Goal: Task Accomplishment & Management: Use online tool/utility

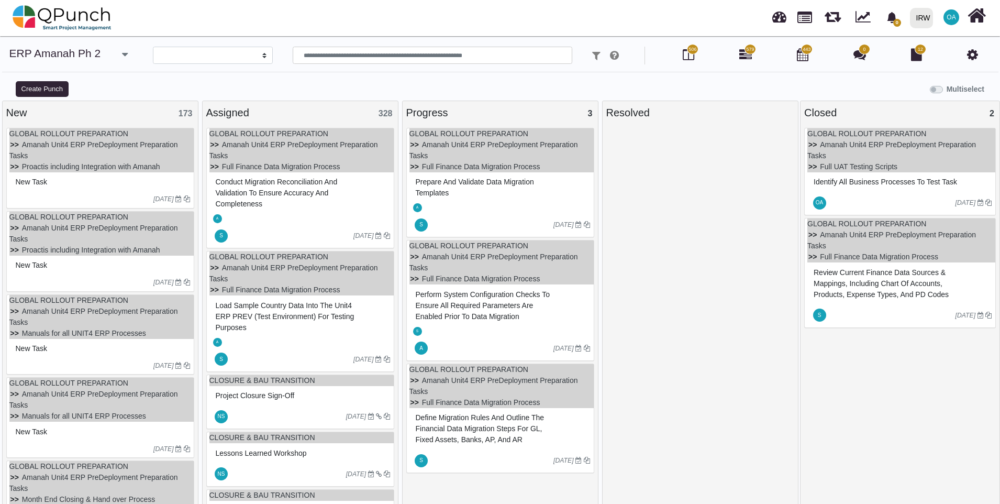
select select
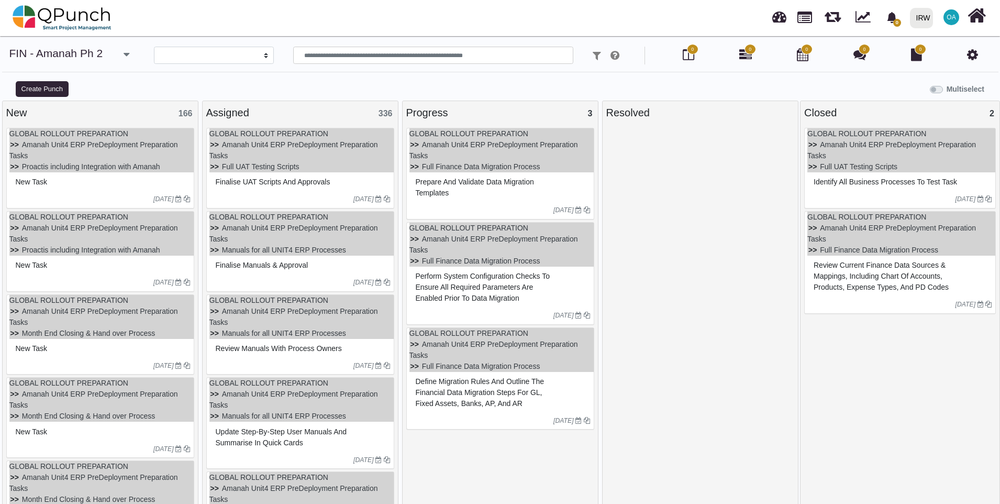
select select
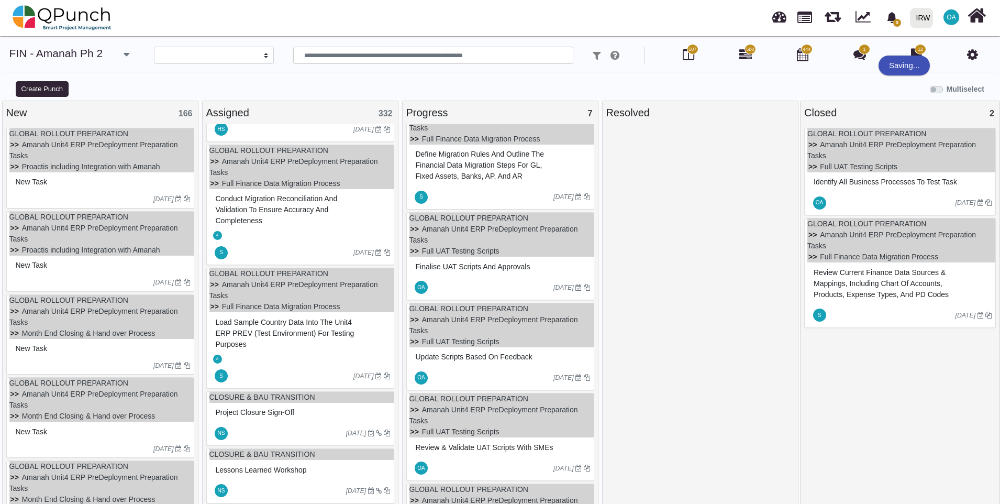
scroll to position [314, 0]
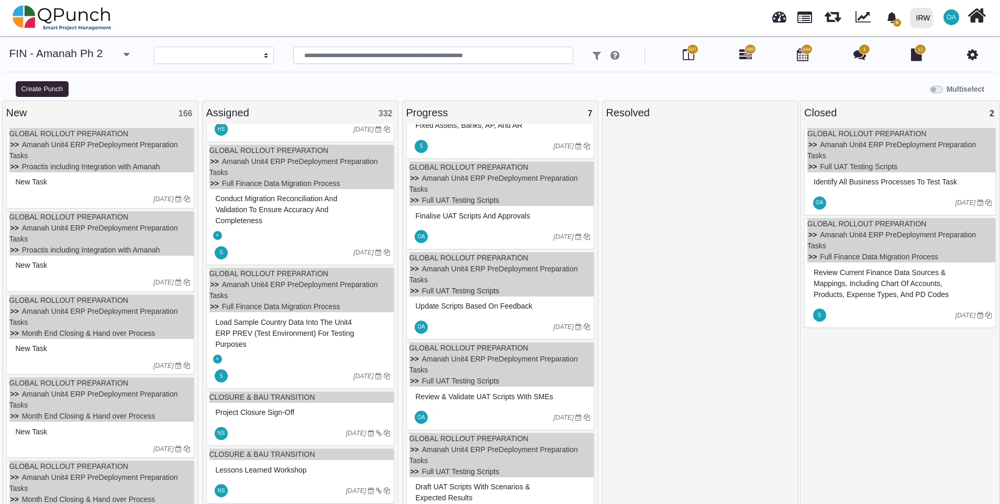
click at [748, 50] on span "580" at bounding box center [750, 49] width 8 height 7
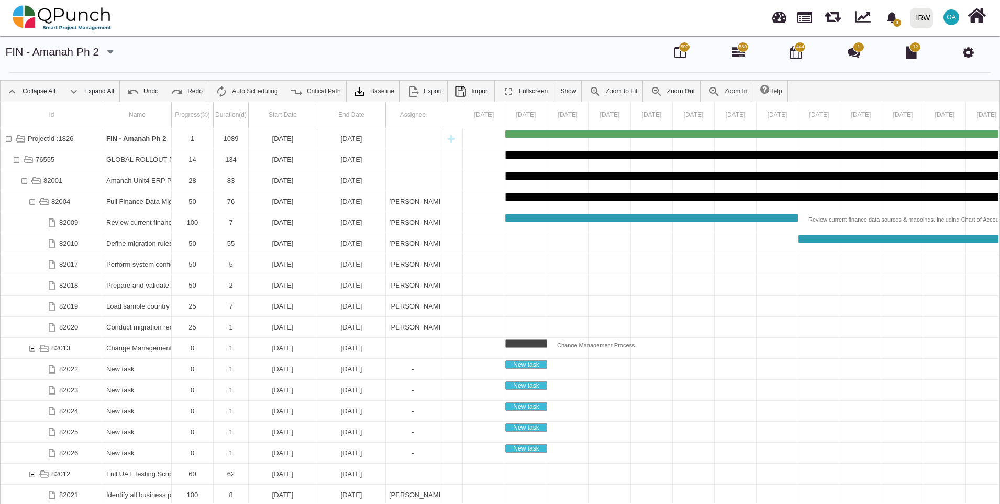
scroll to position [16, 0]
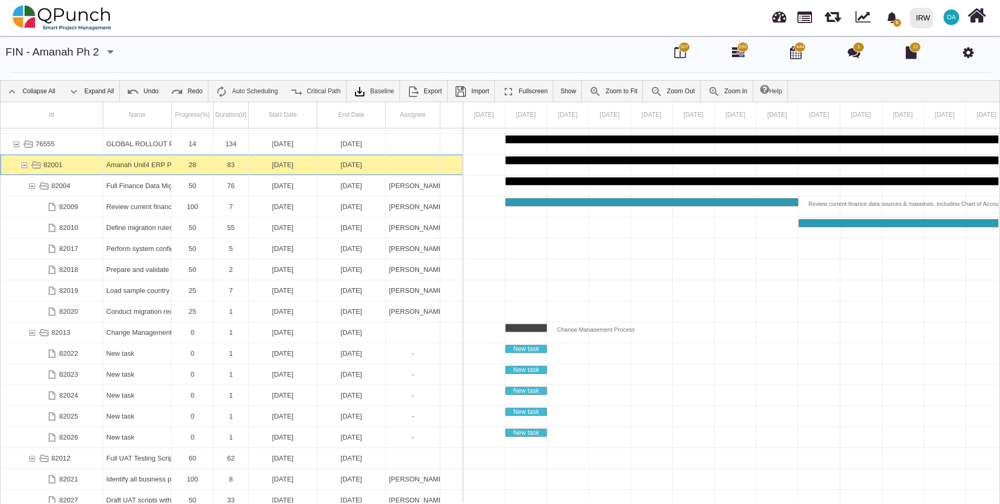
drag, startPoint x: 399, startPoint y: 509, endPoint x: 23, endPoint y: 166, distance: 509.5
click at [23, 166] on div "82001" at bounding box center [23, 164] width 9 height 20
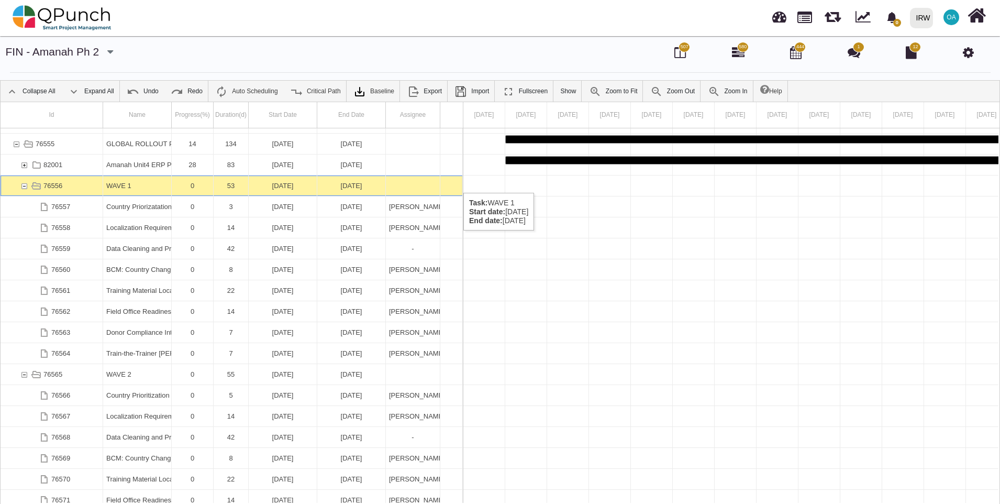
click at [26, 182] on div "76556" at bounding box center [23, 185] width 9 height 20
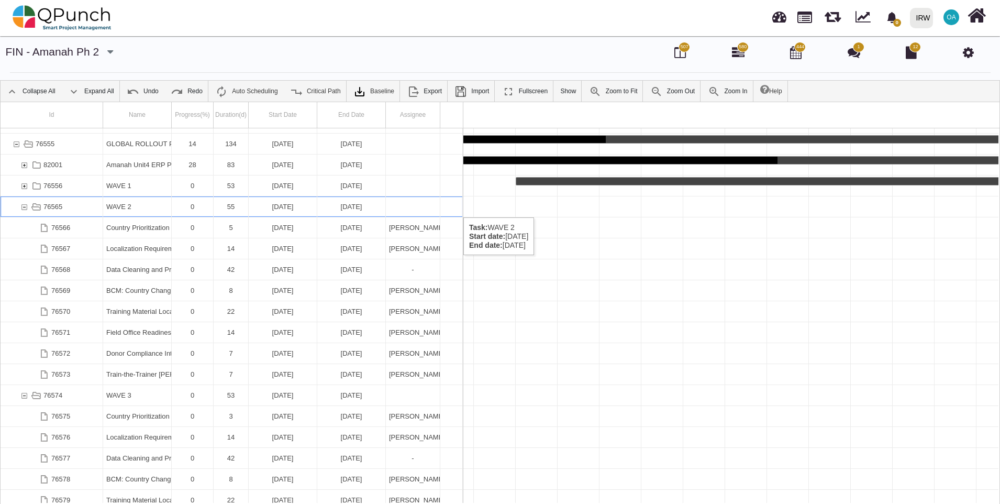
click at [22, 207] on div "76565" at bounding box center [23, 206] width 9 height 20
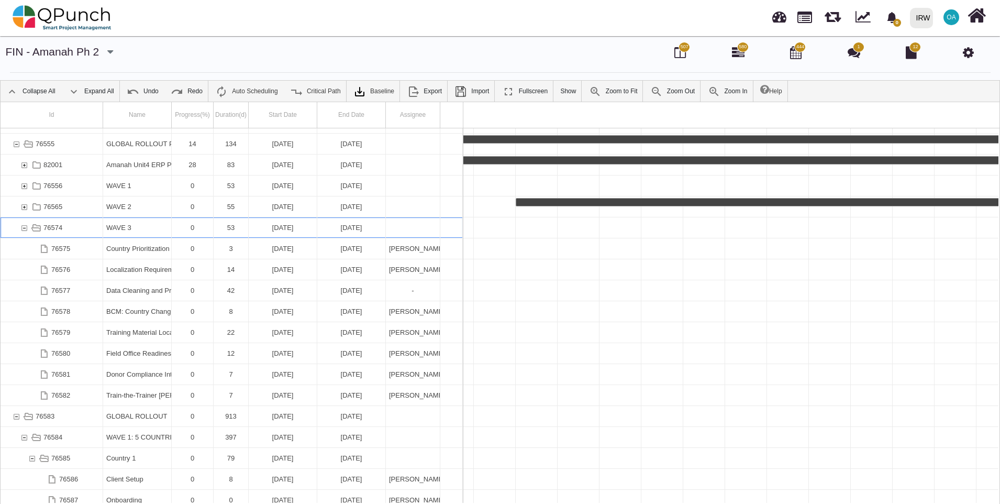
scroll to position [0, 3382]
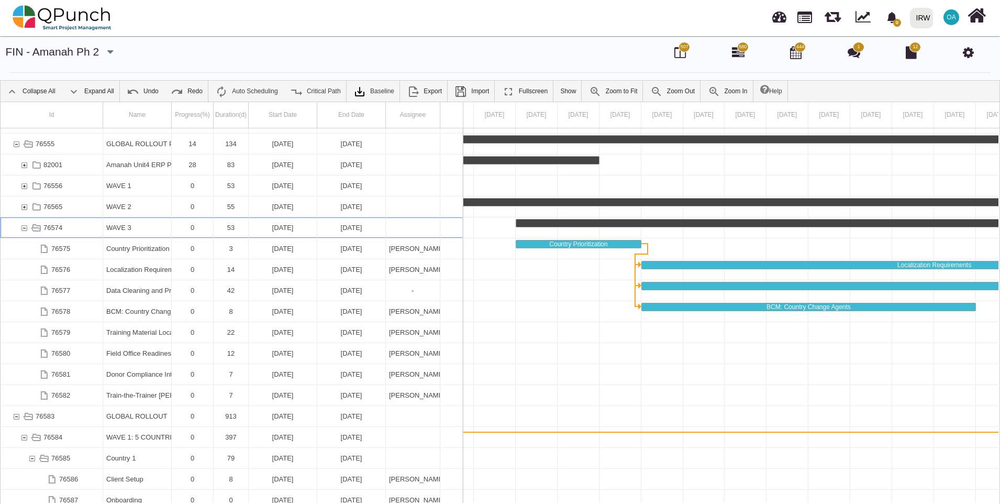
click at [20, 226] on div "76574" at bounding box center [23, 227] width 9 height 20
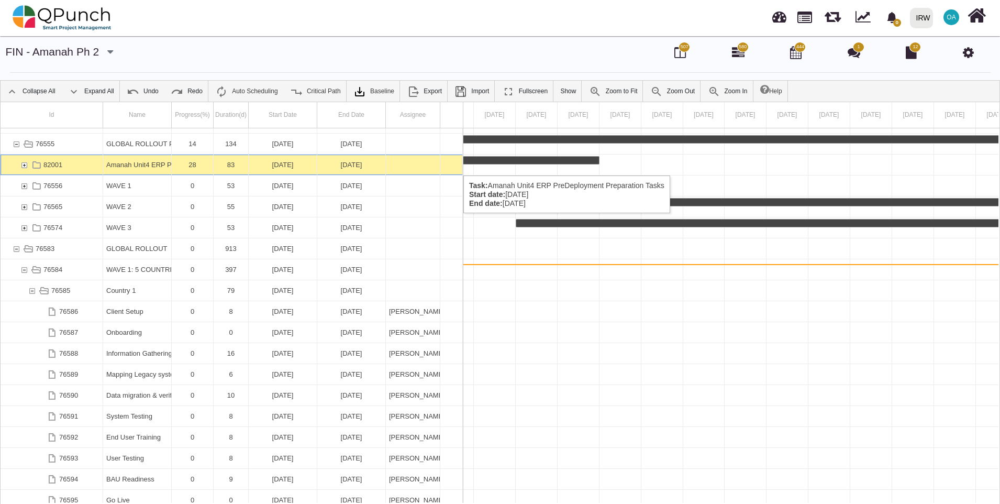
click at [24, 165] on div "82001" at bounding box center [23, 164] width 9 height 20
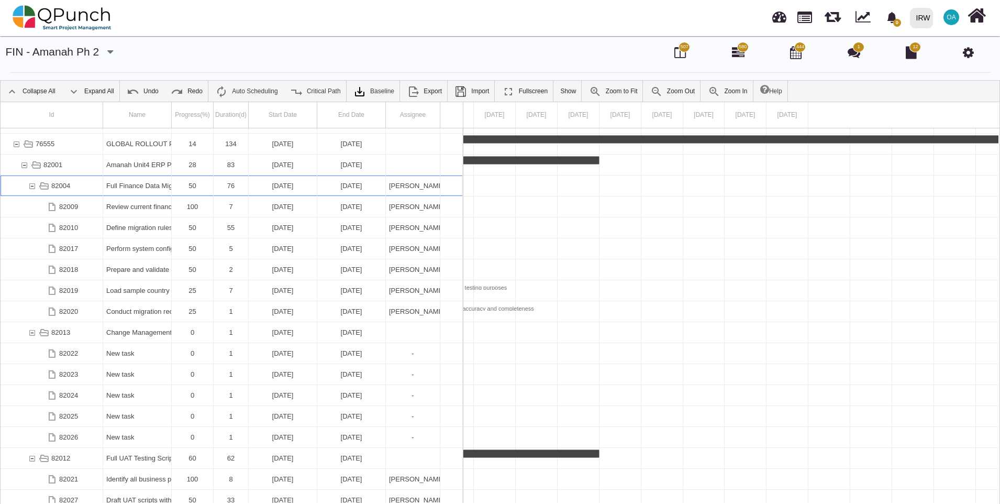
scroll to position [0, 3172]
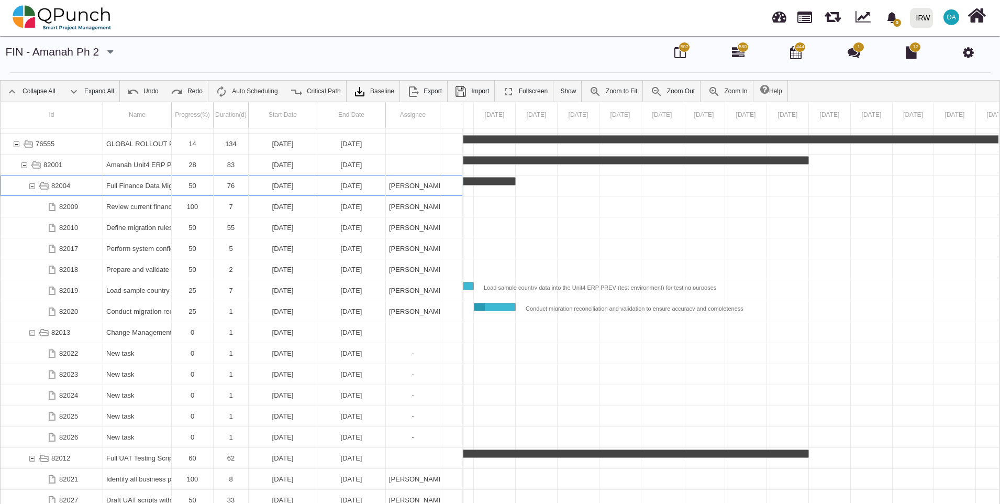
click at [33, 186] on div "82004" at bounding box center [31, 185] width 9 height 20
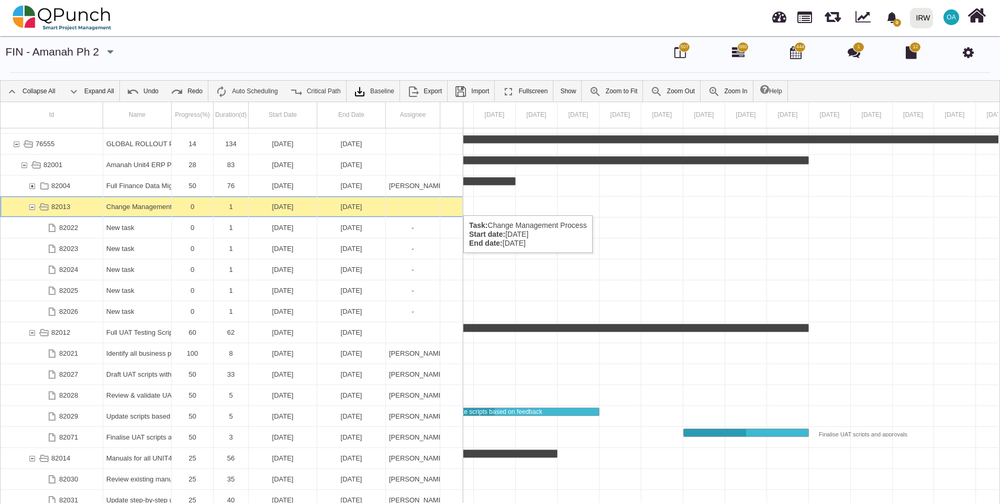
click at [33, 205] on div "82013" at bounding box center [31, 206] width 9 height 20
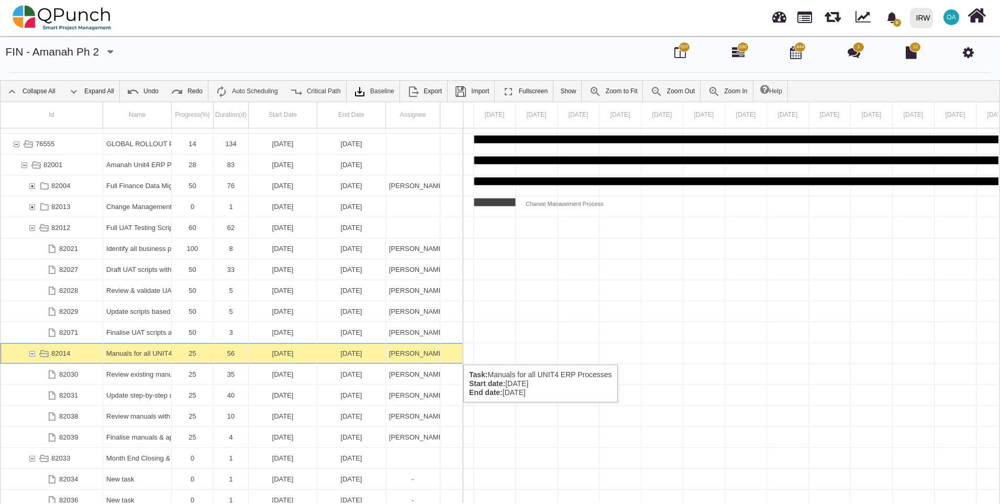
scroll to position [0, 869]
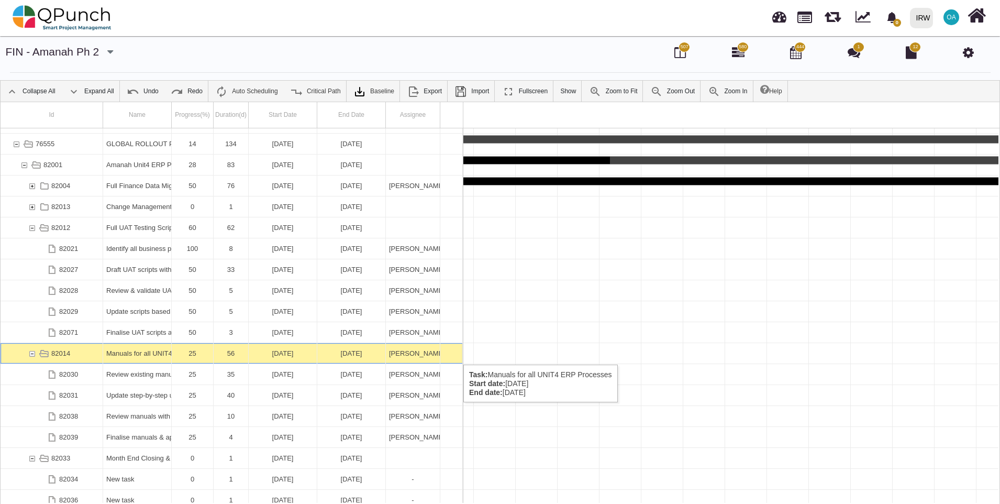
click at [31, 354] on div "82014" at bounding box center [31, 353] width 9 height 20
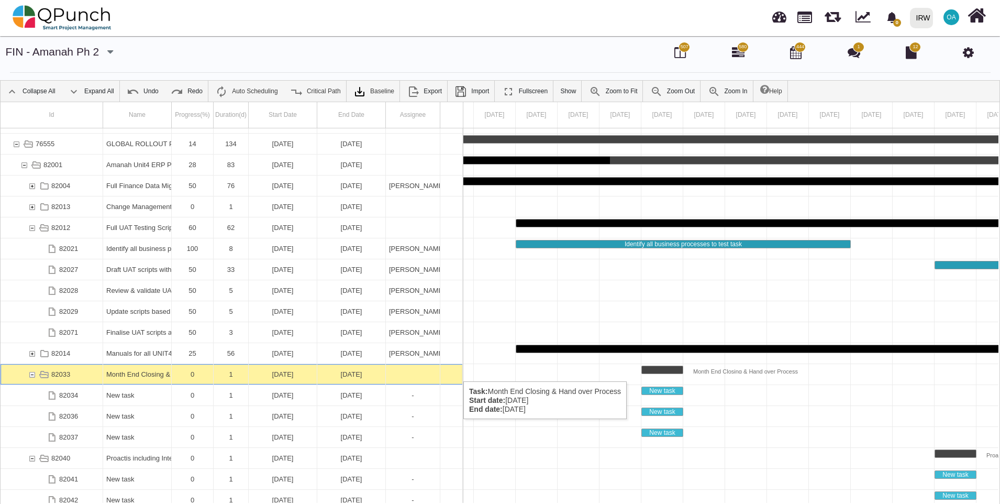
click at [32, 371] on div "82033" at bounding box center [31, 374] width 9 height 20
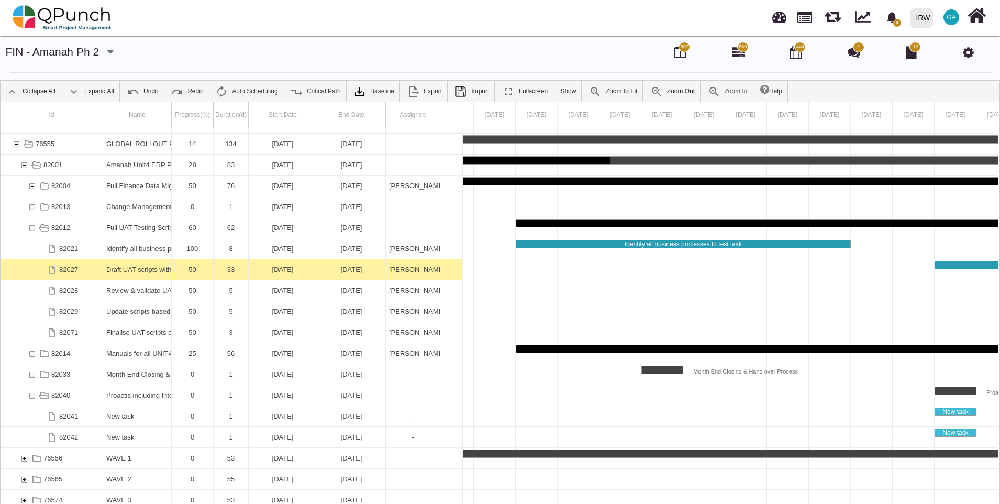
scroll to position [0, 0]
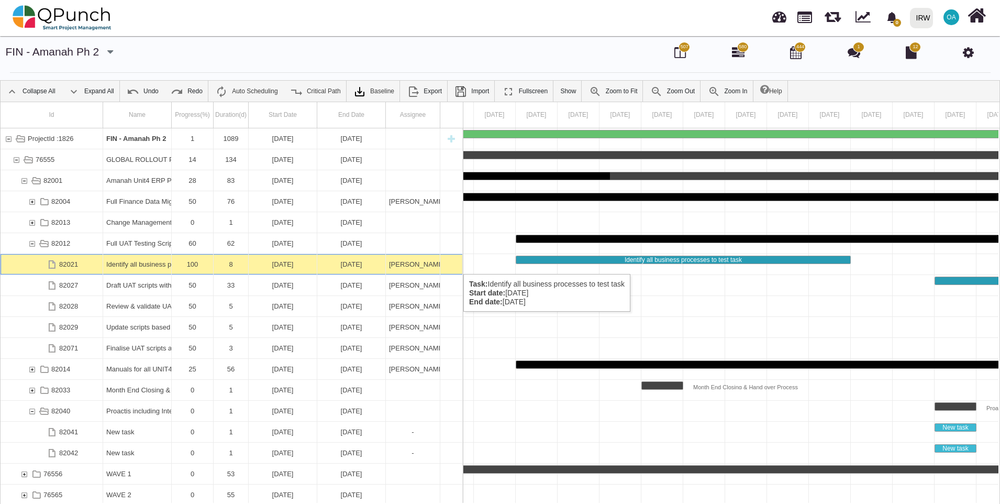
click at [410, 263] on div "Osamah Ali" at bounding box center [413, 264] width 48 height 20
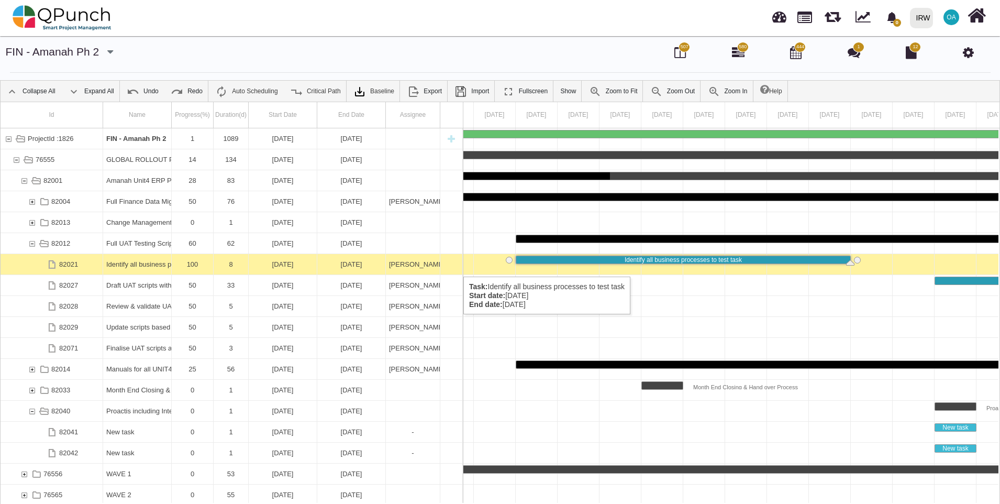
click at [132, 266] on div "Identify all business processes to test task" at bounding box center [137, 264] width 62 height 20
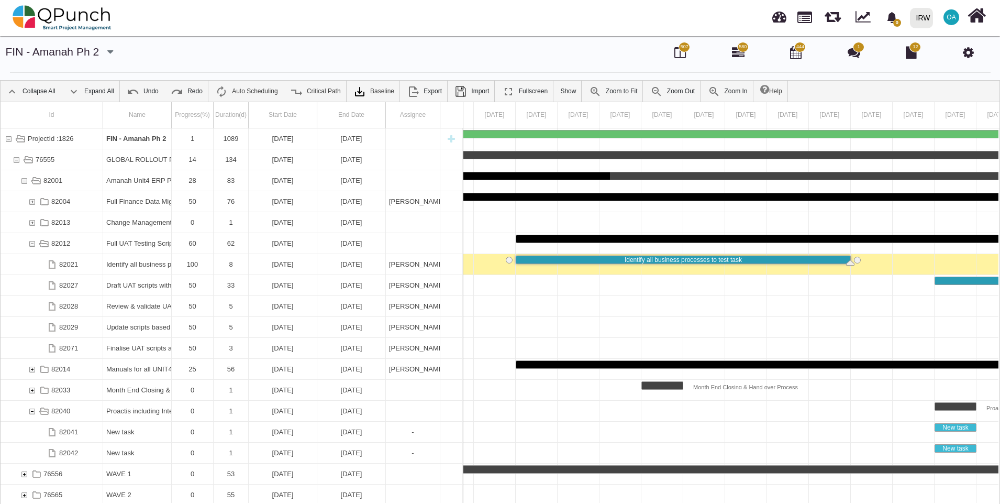
click at [132, 266] on div "Identify all business processes to test task" at bounding box center [137, 264] width 62 height 20
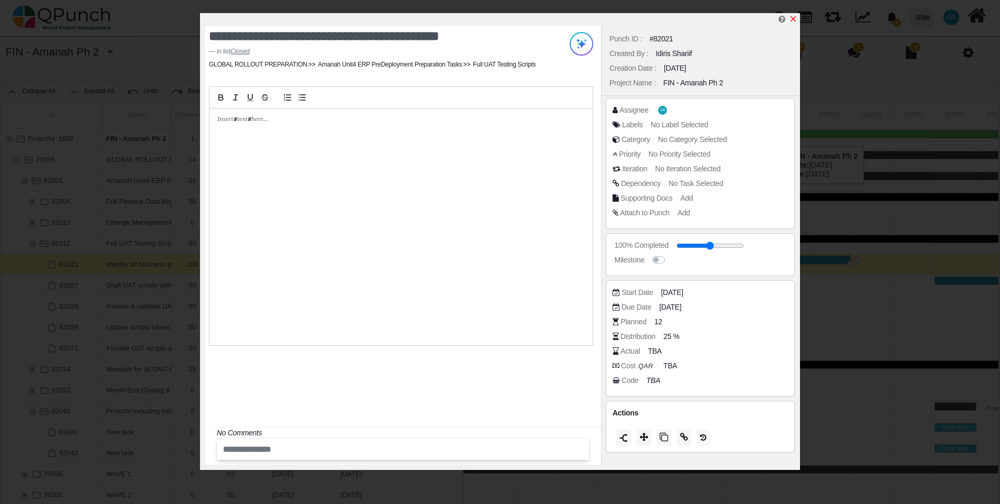
click at [792, 15] on icon "x" at bounding box center [793, 19] width 8 height 8
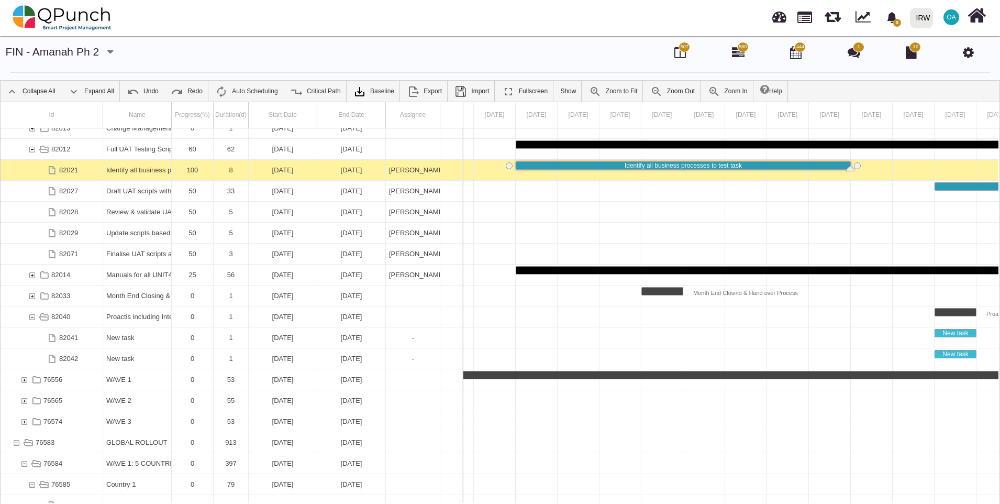
scroll to position [34, 0]
